Goal: Transaction & Acquisition: Purchase product/service

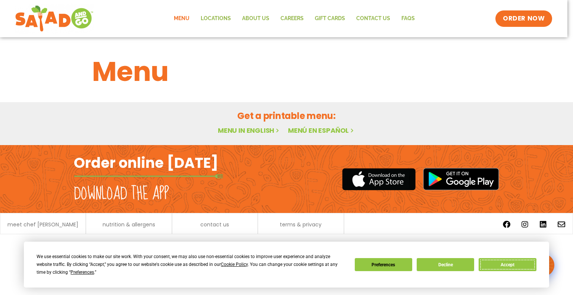
click at [493, 261] on button "Accept" at bounding box center [506, 264] width 57 height 13
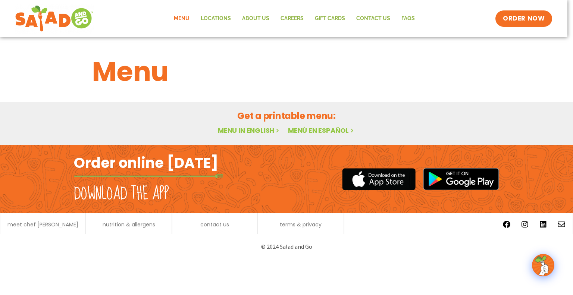
click at [246, 129] on link "Menu in English" at bounding box center [249, 130] width 63 height 9
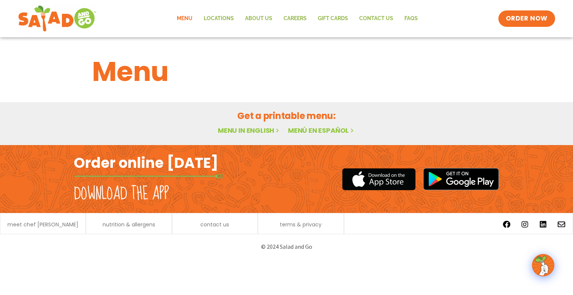
click at [254, 131] on link "Menu in English" at bounding box center [249, 130] width 63 height 9
click at [538, 21] on span "ORDER NOW" at bounding box center [526, 19] width 46 height 10
